Goal: Task Accomplishment & Management: Use online tool/utility

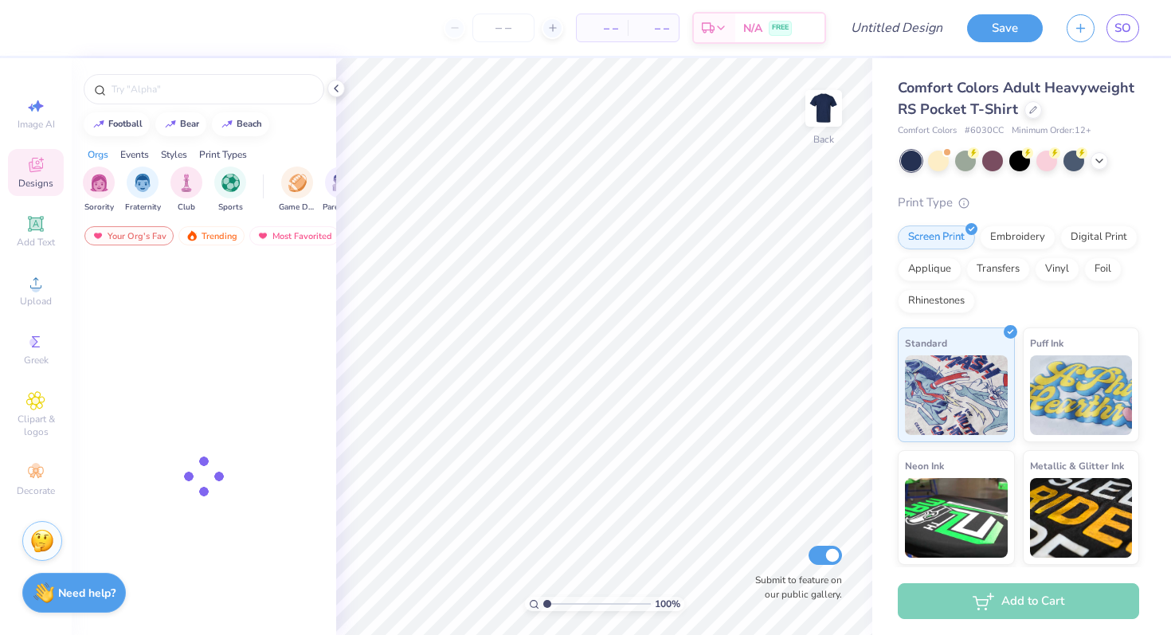
click at [47, 550] on img at bounding box center [42, 541] width 24 height 24
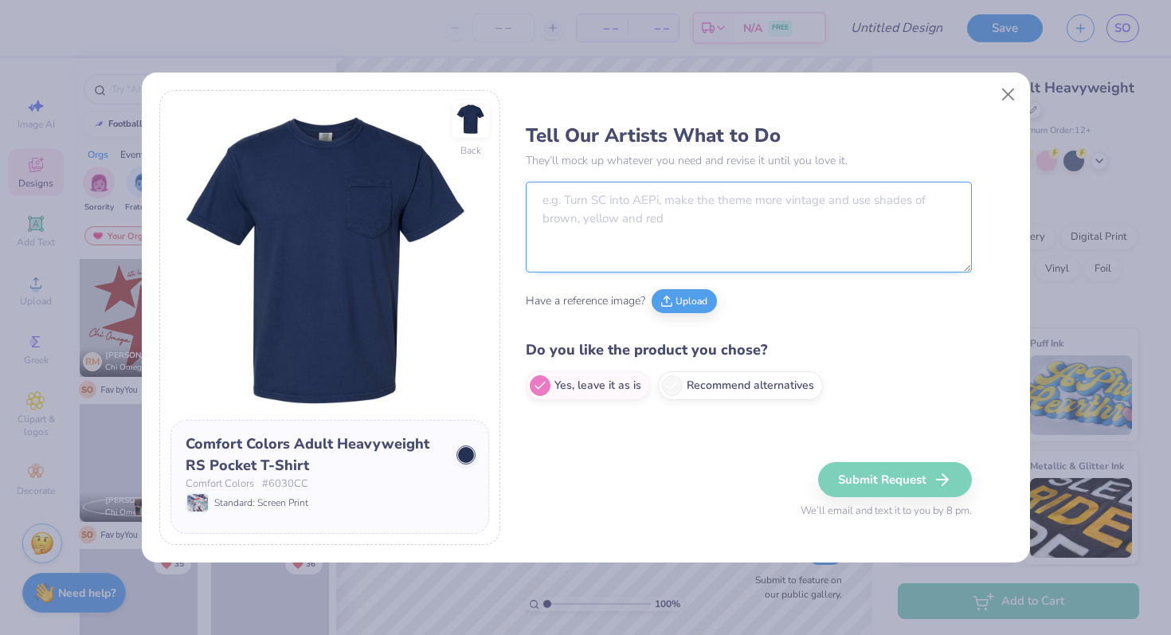
click at [639, 213] on textarea at bounding box center [749, 227] width 446 height 91
paste textarea "512292"
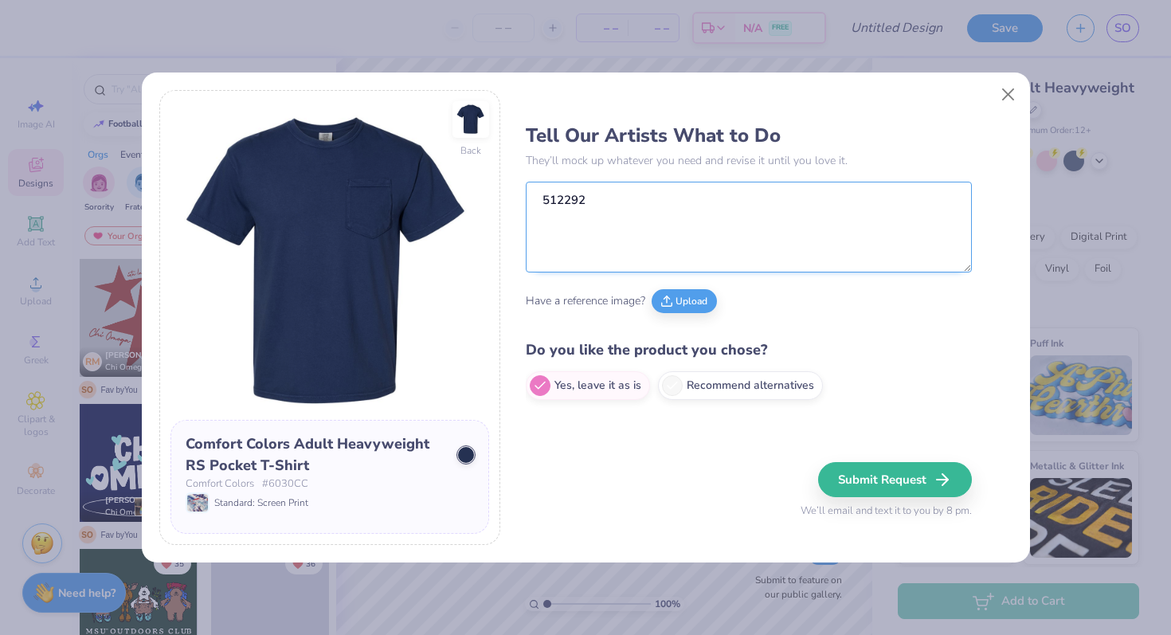
click at [538, 196] on textarea "512292" at bounding box center [749, 227] width 446 height 91
click at [790, 224] on textarea "Copy the designs on Proof 512292" at bounding box center [749, 227] width 446 height 91
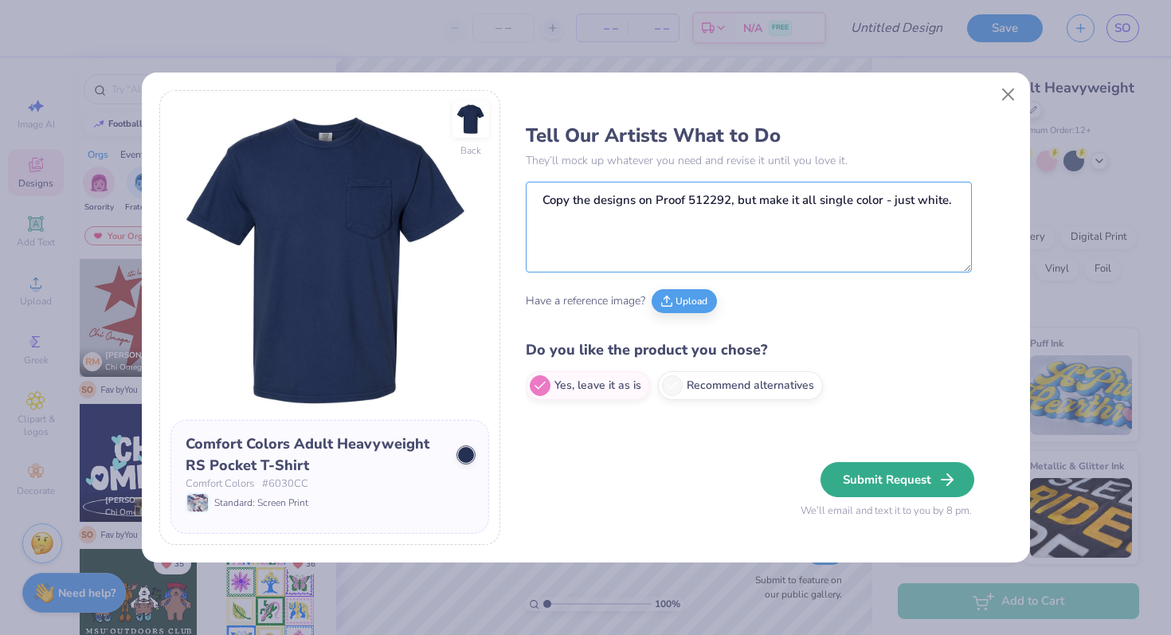
type textarea "Copy the designs on Proof 512292, but make it all single color - just white."
click at [874, 477] on button "Submit Request" at bounding box center [897, 479] width 154 height 35
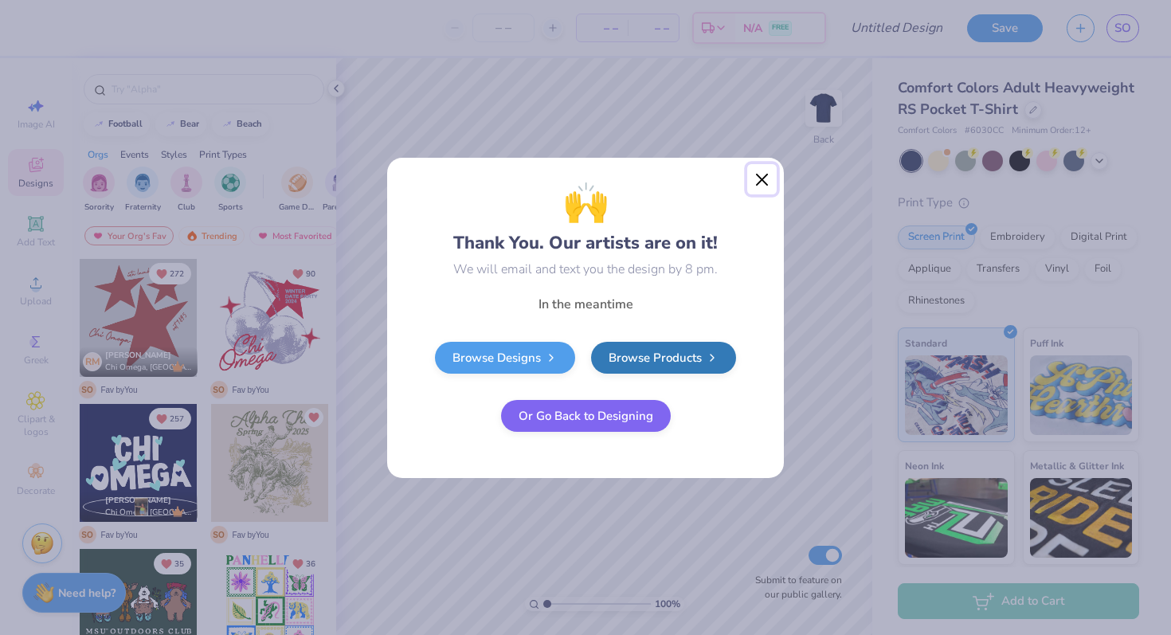
click at [759, 179] on button "Close" at bounding box center [762, 179] width 30 height 30
